Goal: Information Seeking & Learning: Learn about a topic

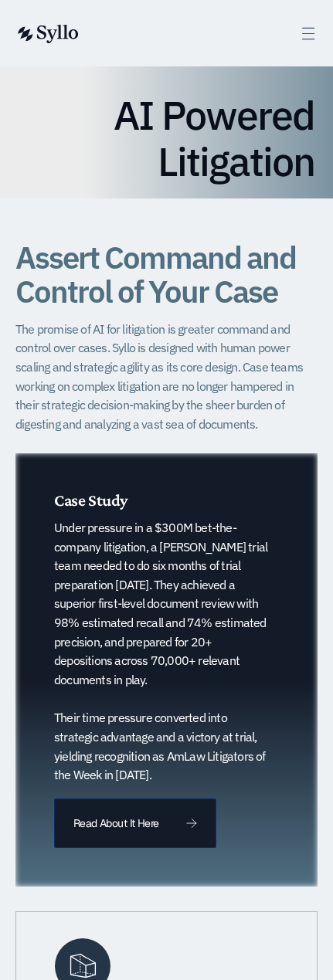
click at [306, 34] on icon at bounding box center [309, 34] width 18 height 18
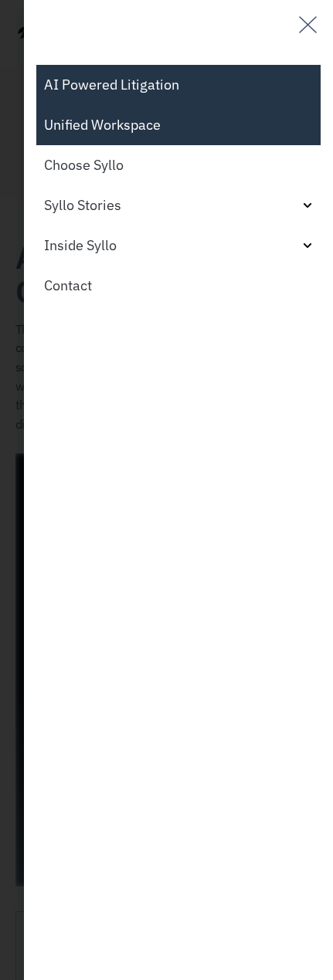
click at [136, 134] on link "Unified Workspace" at bounding box center [178, 125] width 284 height 40
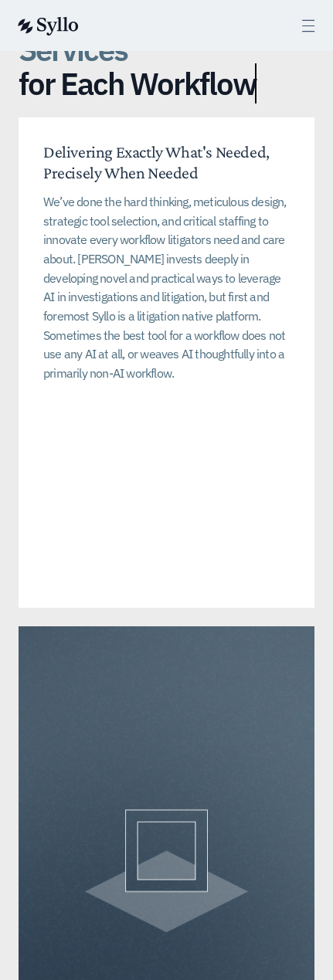
scroll to position [5227, 0]
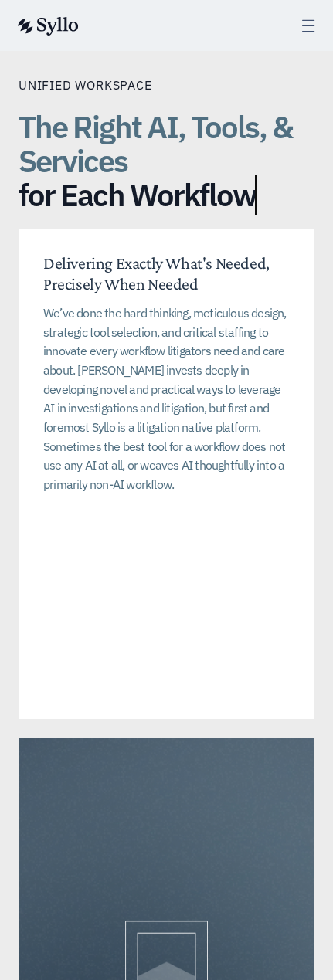
click at [310, 25] on icon at bounding box center [309, 26] width 18 height 18
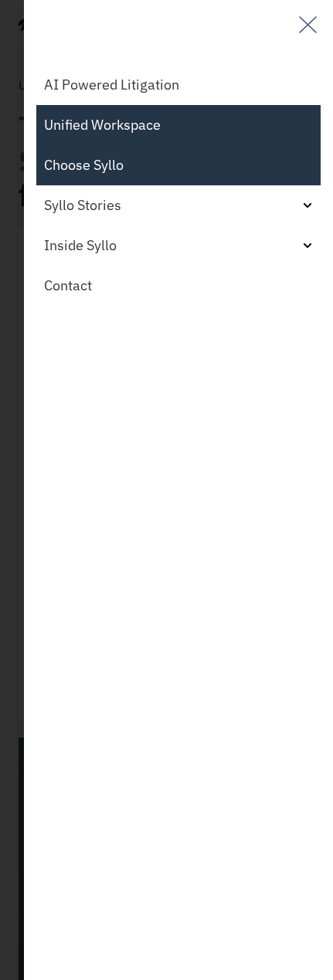
click at [198, 151] on link "Choose Syllo" at bounding box center [178, 165] width 284 height 40
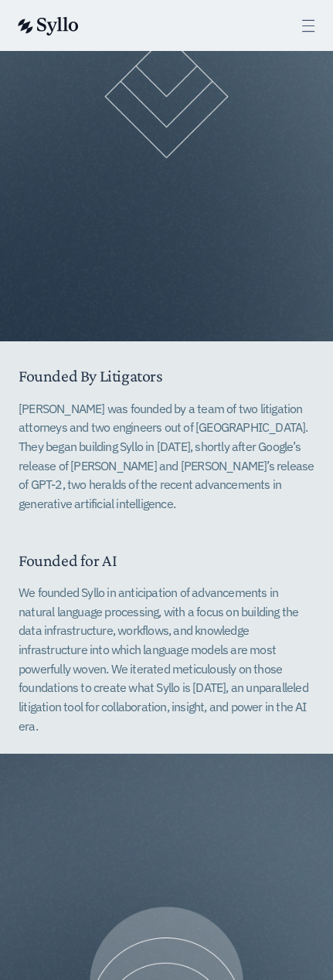
scroll to position [1414, 0]
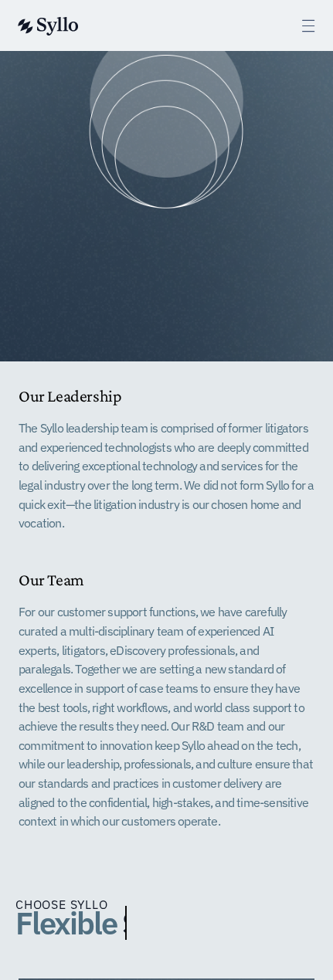
click at [317, 31] on div "AI Powered Litigation Unified Workspace Choose Syllo Syllo Stories Close Syllo …" at bounding box center [166, 25] width 333 height 51
click at [309, 29] on icon at bounding box center [309, 26] width 18 height 18
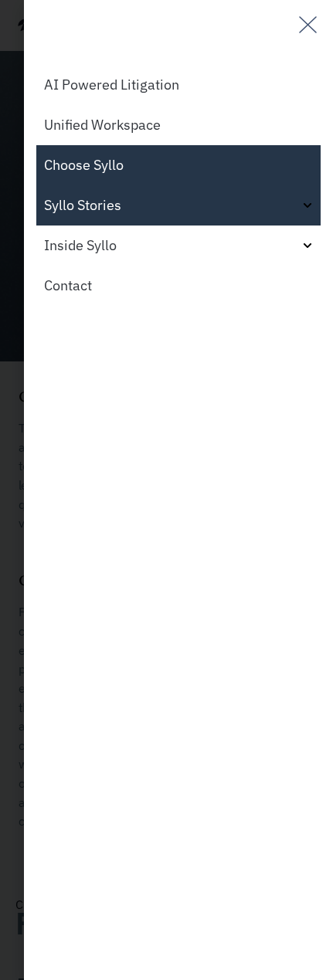
click at [170, 205] on link "Syllo Stories" at bounding box center [178, 205] width 284 height 40
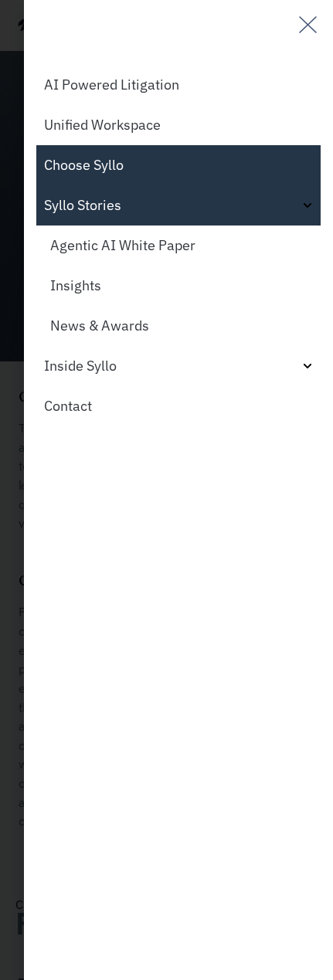
click at [186, 146] on link "Choose Syllo" at bounding box center [178, 165] width 284 height 40
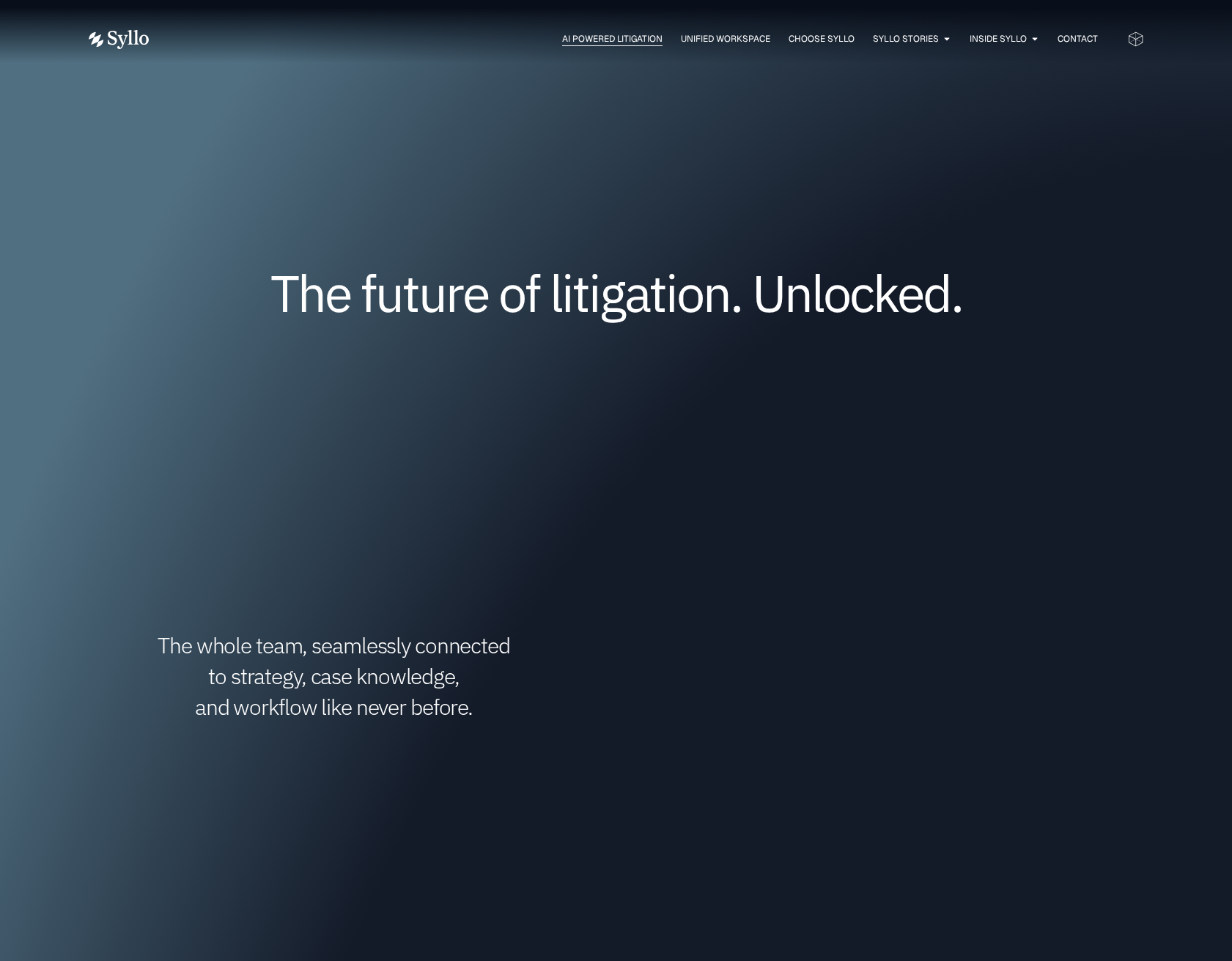
click at [659, 42] on span "AI Powered Litigation" at bounding box center [612, 39] width 101 height 13
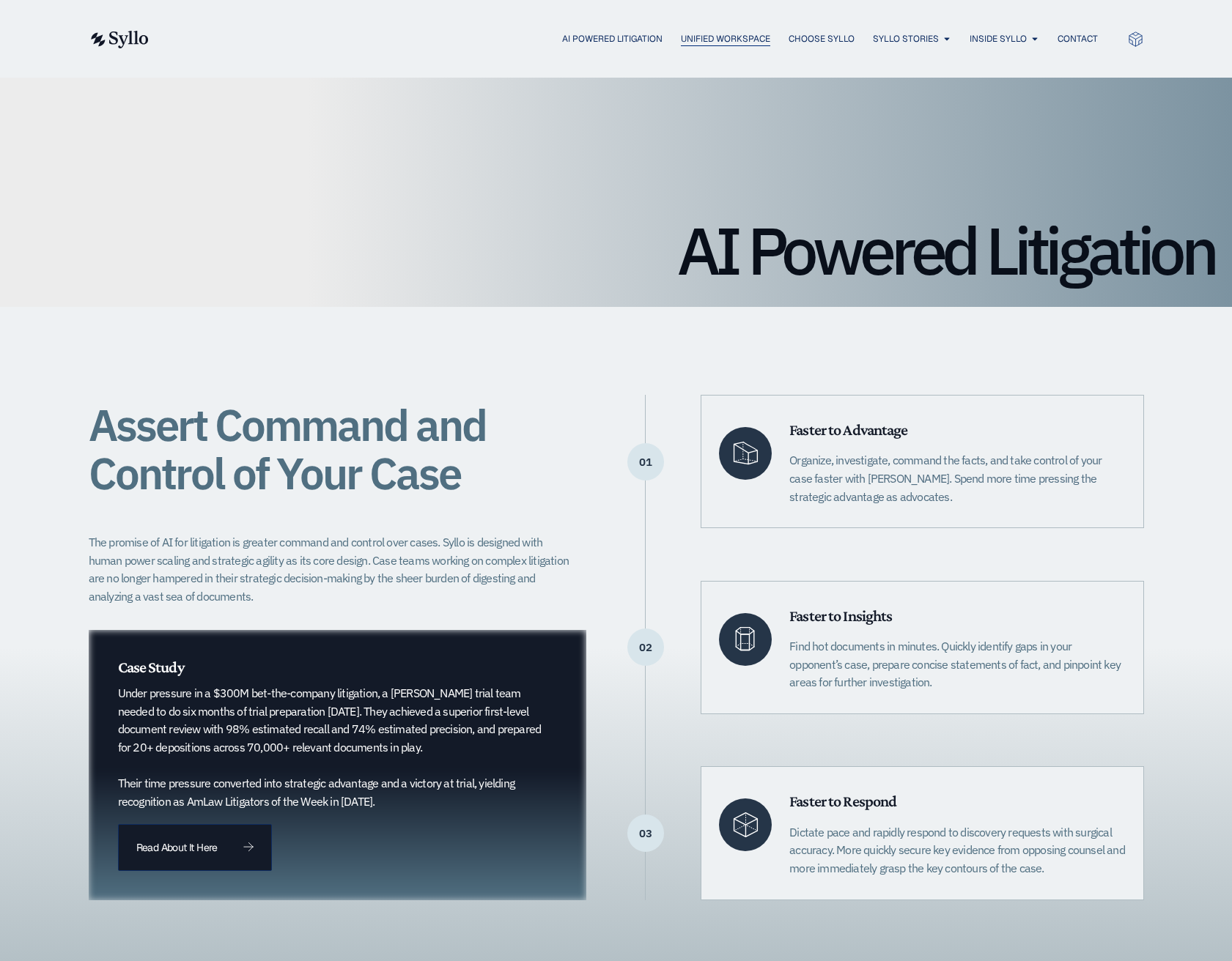
click at [747, 44] on span "Unified Workspace" at bounding box center [725, 39] width 89 height 13
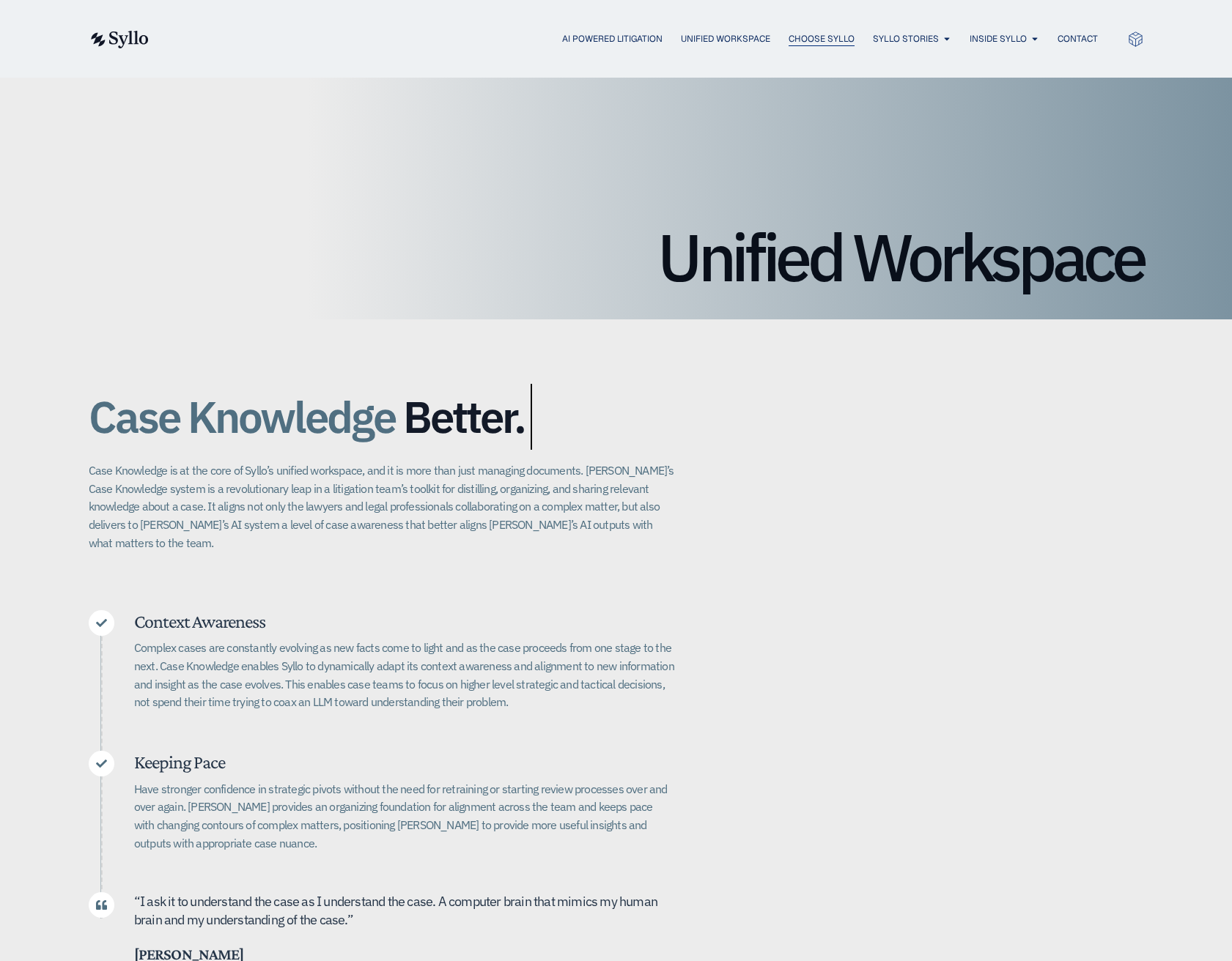
click at [820, 45] on span "Choose Syllo" at bounding box center [821, 39] width 65 height 13
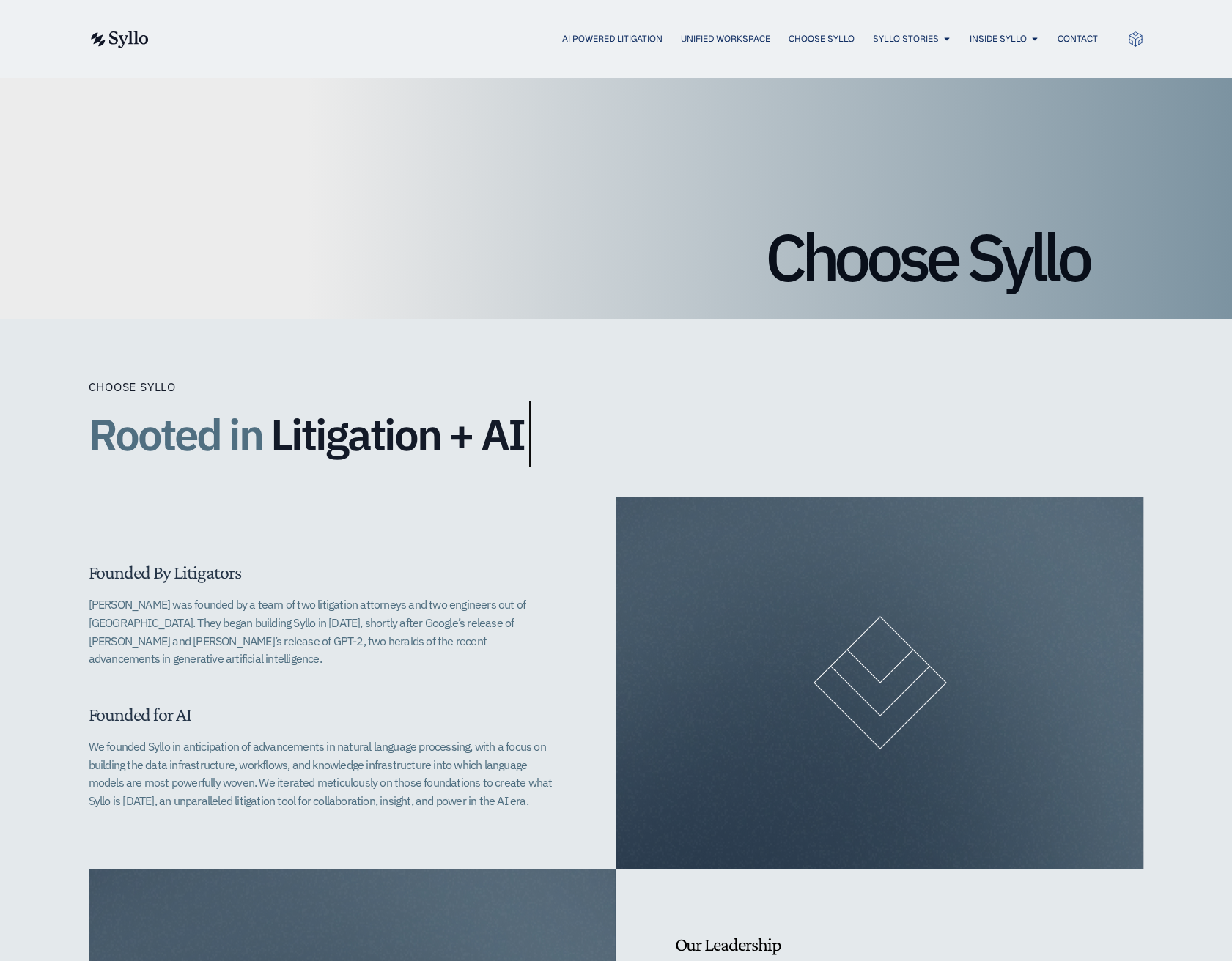
click at [714, 50] on div "AI Powered Litigation Unified Workspace Choose Syllo Syllo Stories Close Syllo …" at bounding box center [616, 39] width 1055 height 78
click at [717, 42] on span "Unified Workspace" at bounding box center [725, 39] width 89 height 13
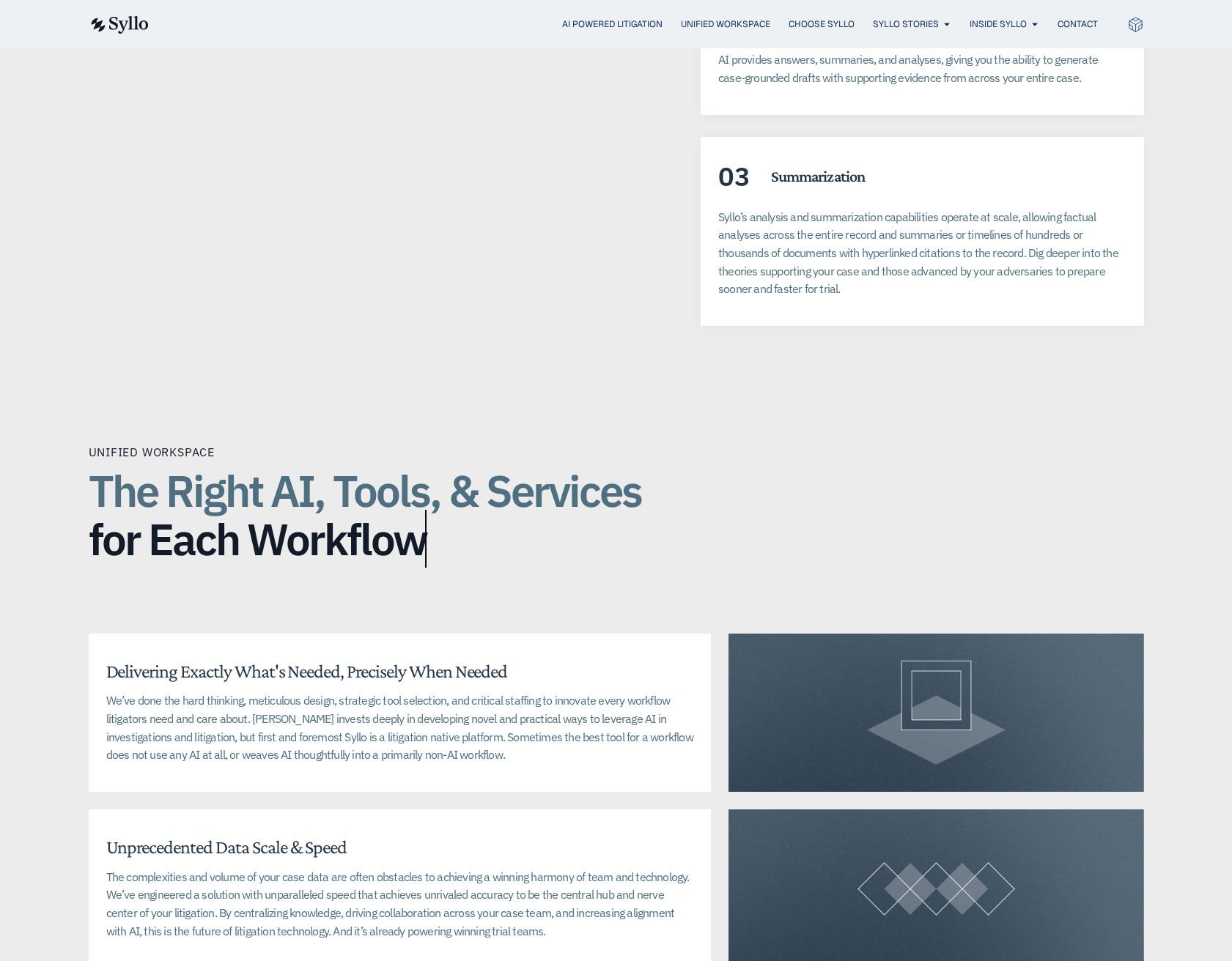
scroll to position [3422, 0]
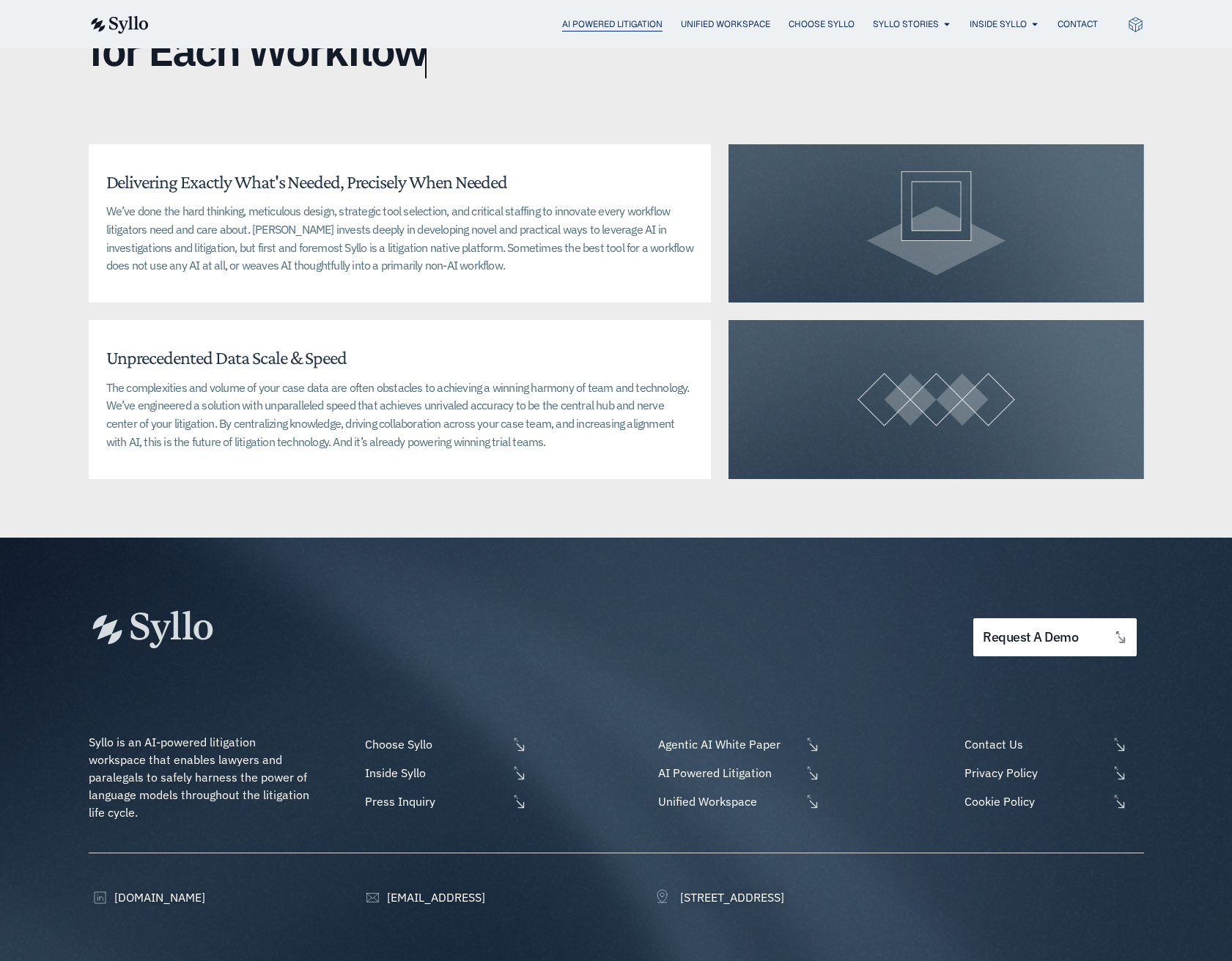
click at [623, 29] on span "AI Powered Litigation" at bounding box center [612, 25] width 101 height 13
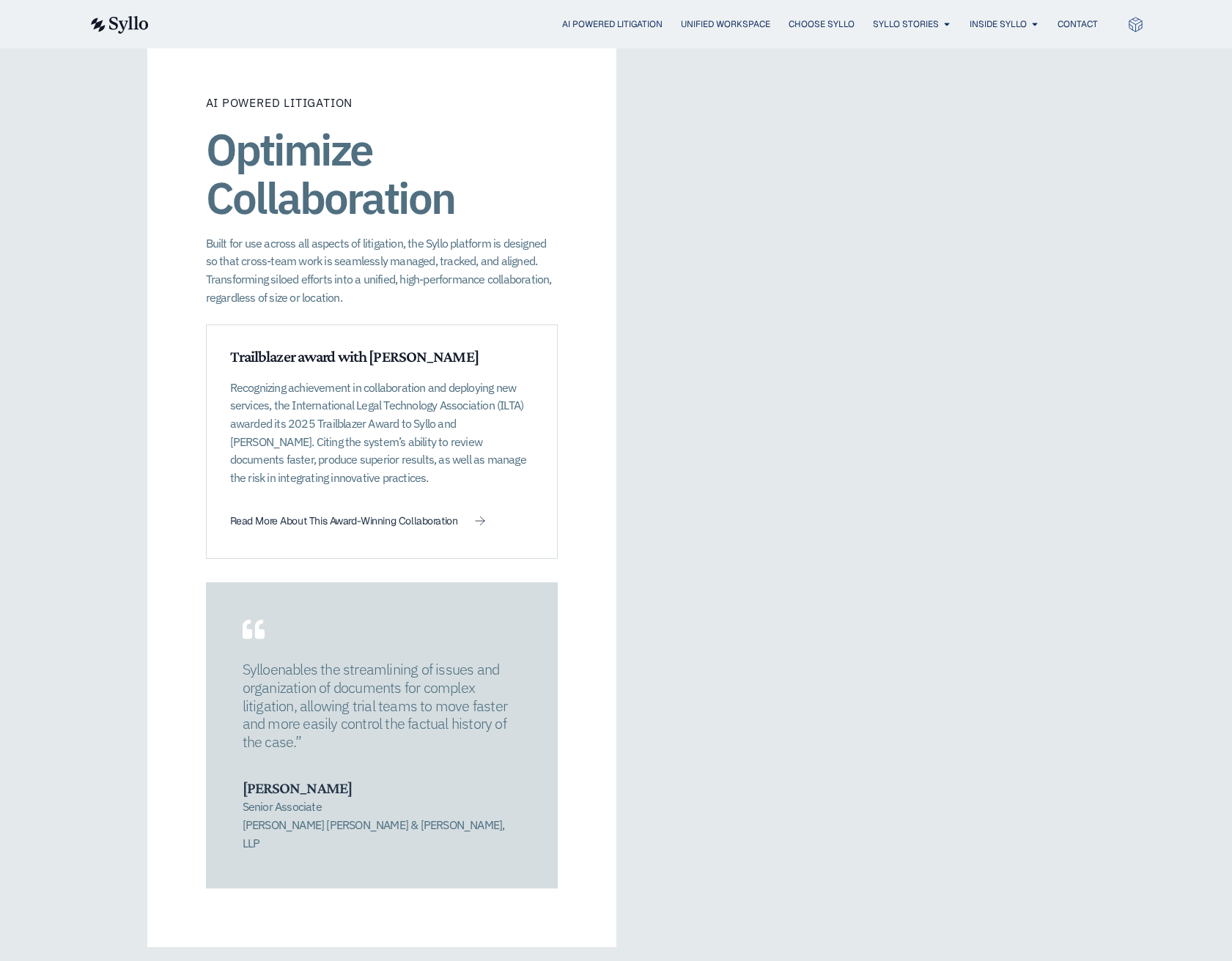
scroll to position [1616, 0]
